Goal: Find specific page/section: Find specific page/section

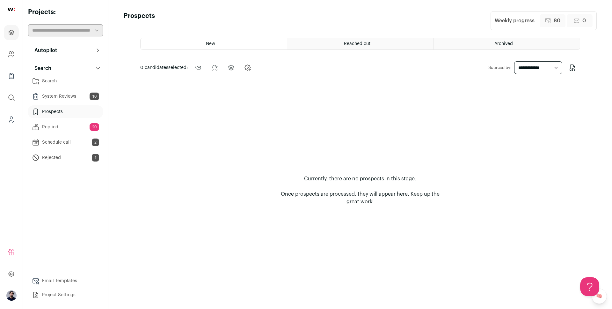
click at [533, 68] on select "**********" at bounding box center [538, 67] width 48 height 13
